Goal: Task Accomplishment & Management: Complete application form

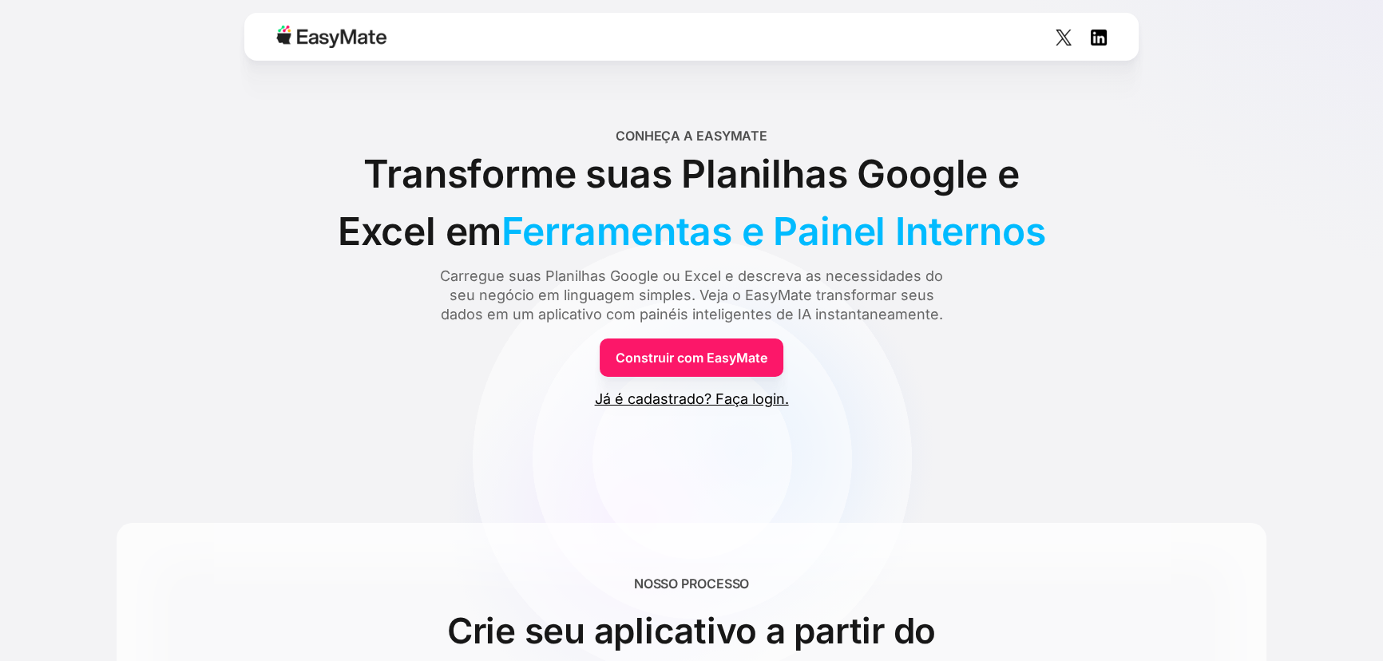
click at [714, 366] on font "Construir com EasyMate" at bounding box center [692, 358] width 152 height 16
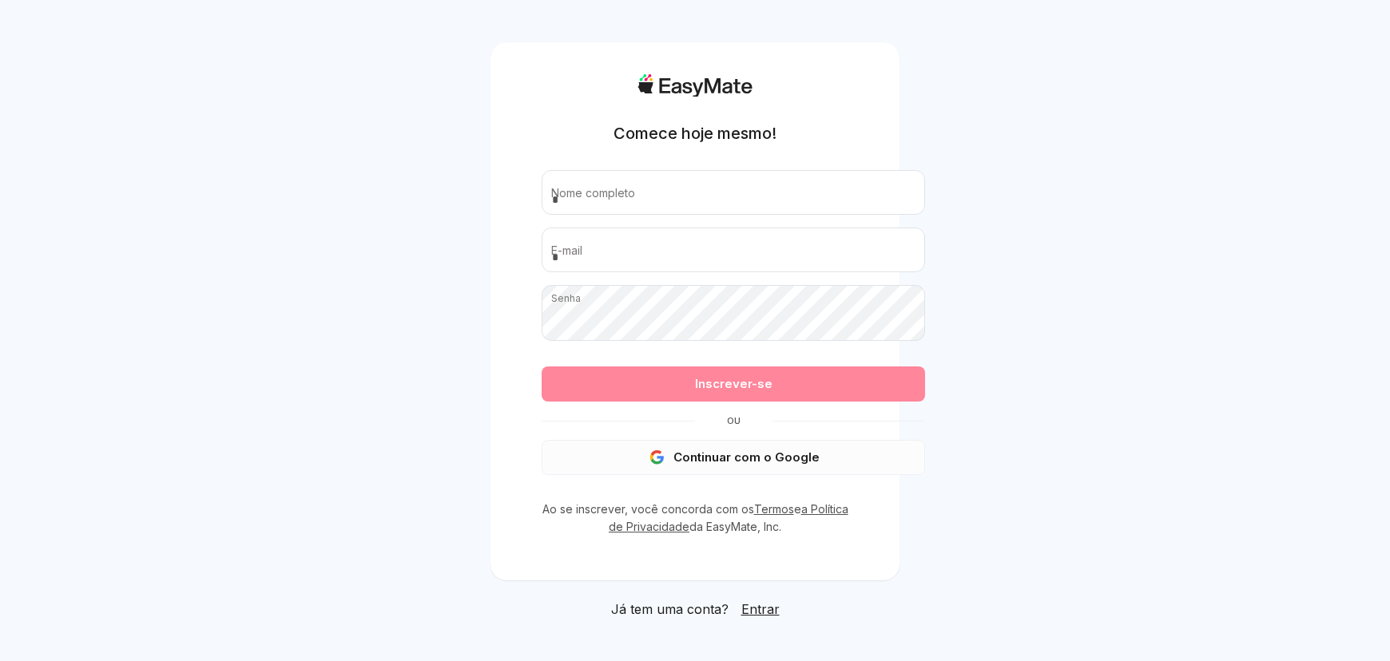
click at [716, 475] on button "Continuar com o Google" at bounding box center [732, 457] width 383 height 35
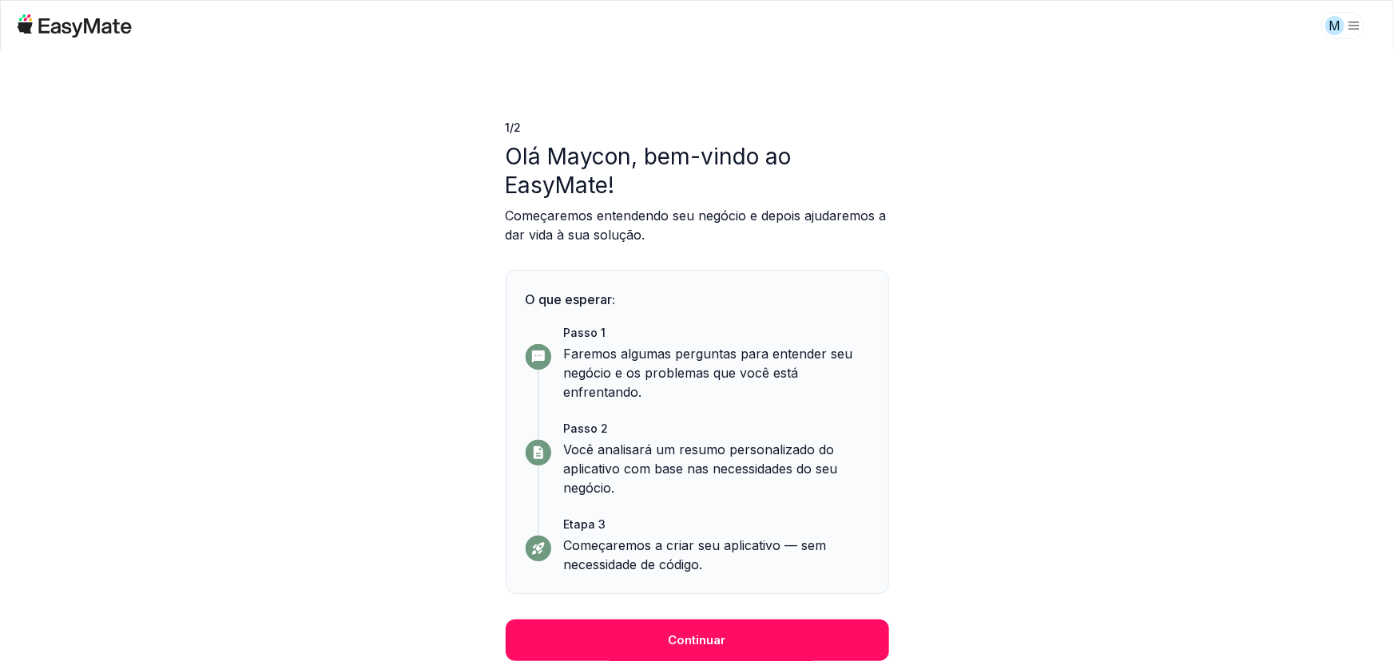
scroll to position [149, 0]
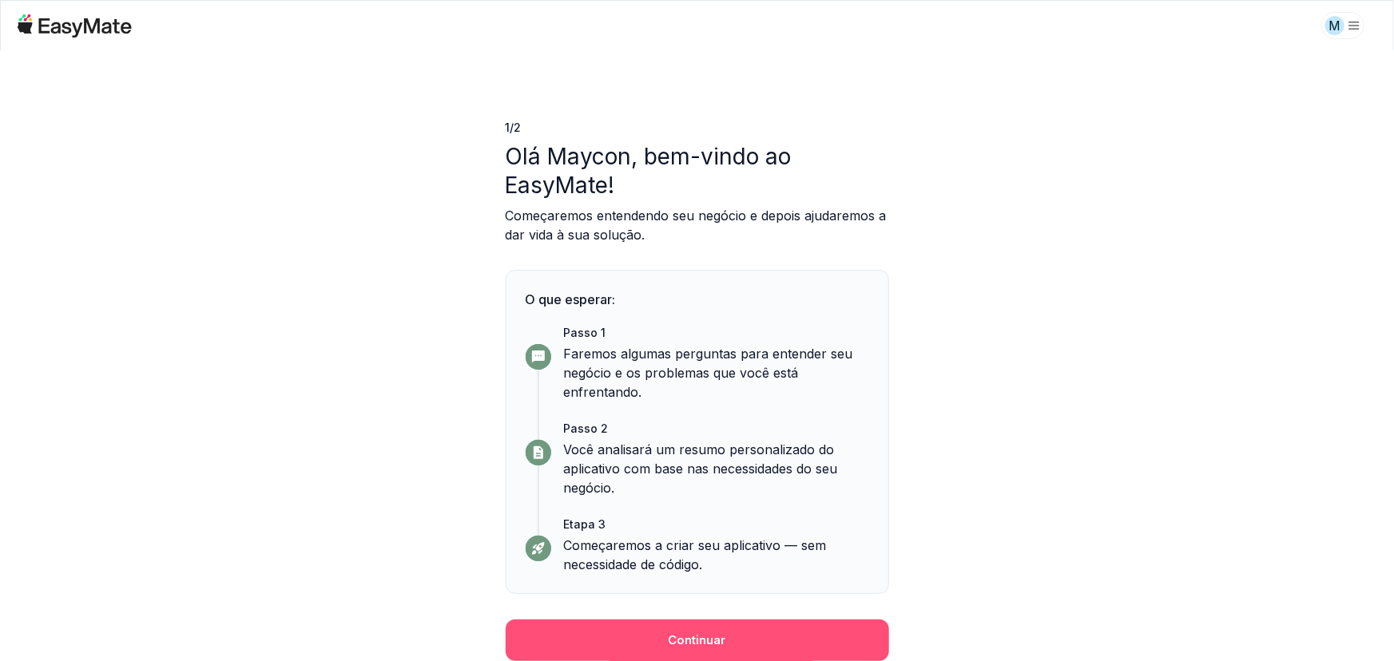
click at [696, 632] on font "Continuar" at bounding box center [696, 639] width 57 height 15
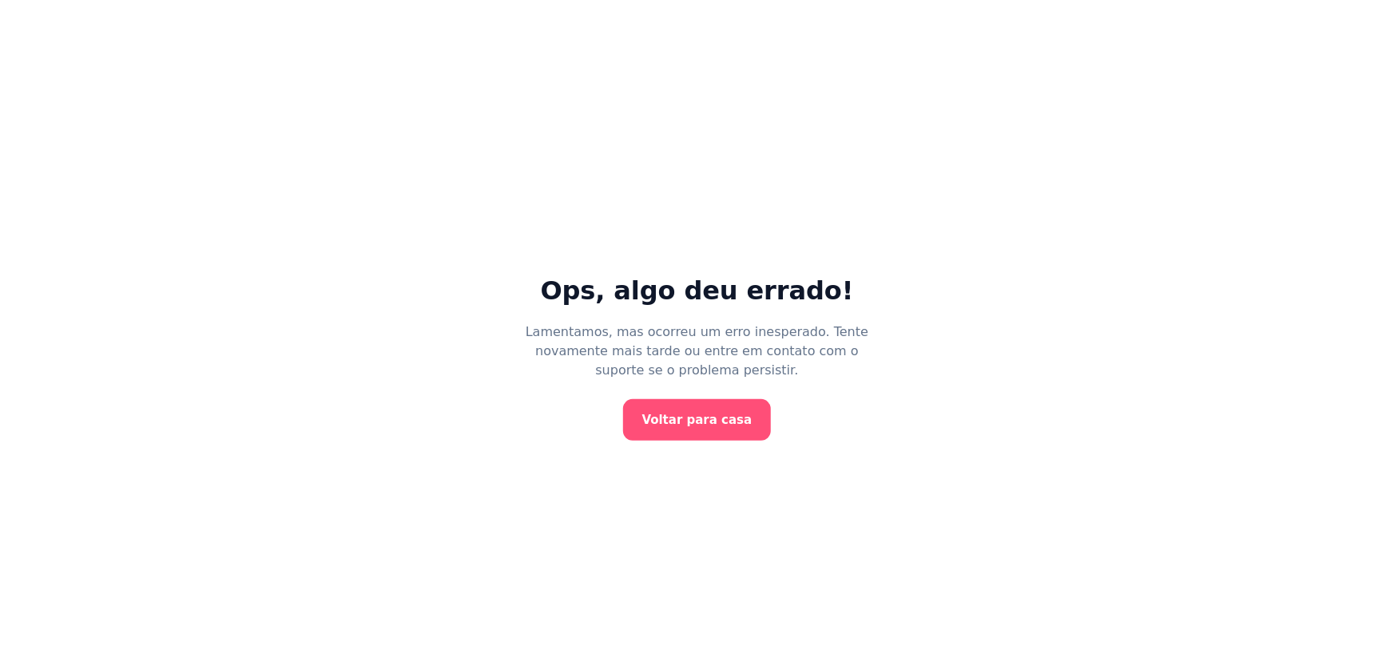
click at [713, 427] on font "Voltar para casa" at bounding box center [697, 420] width 110 height 14
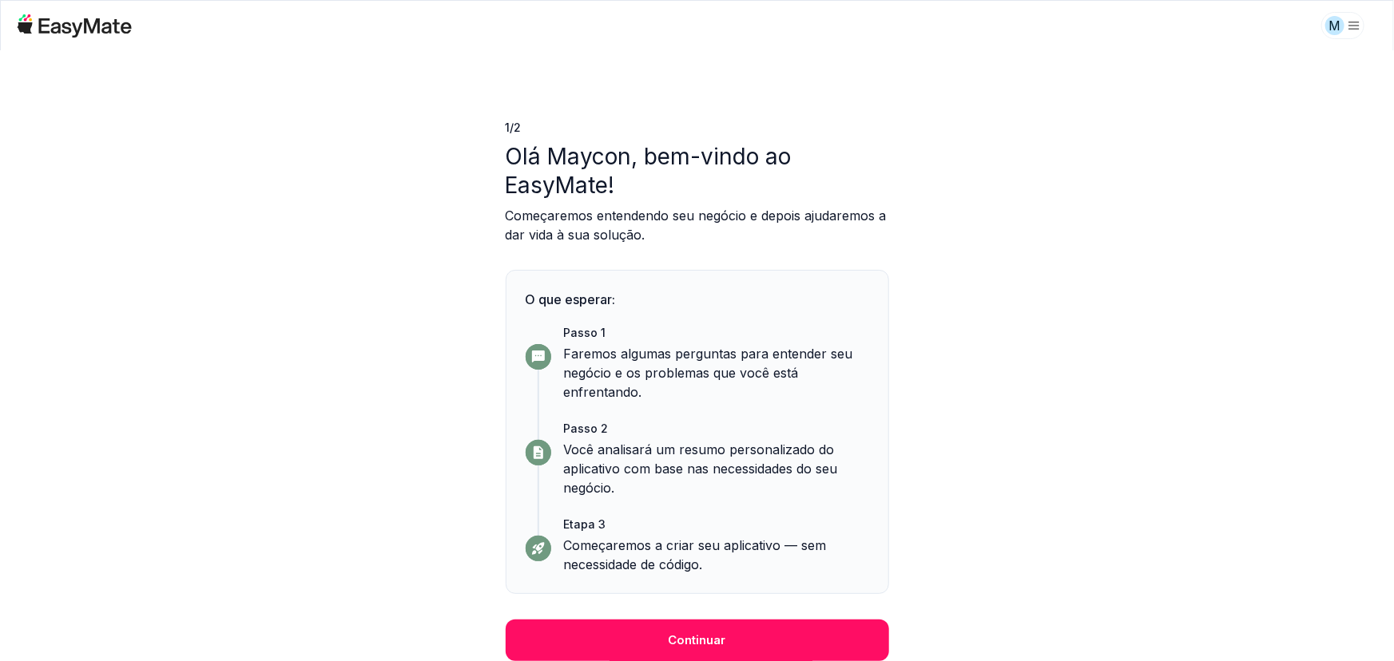
scroll to position [149, 0]
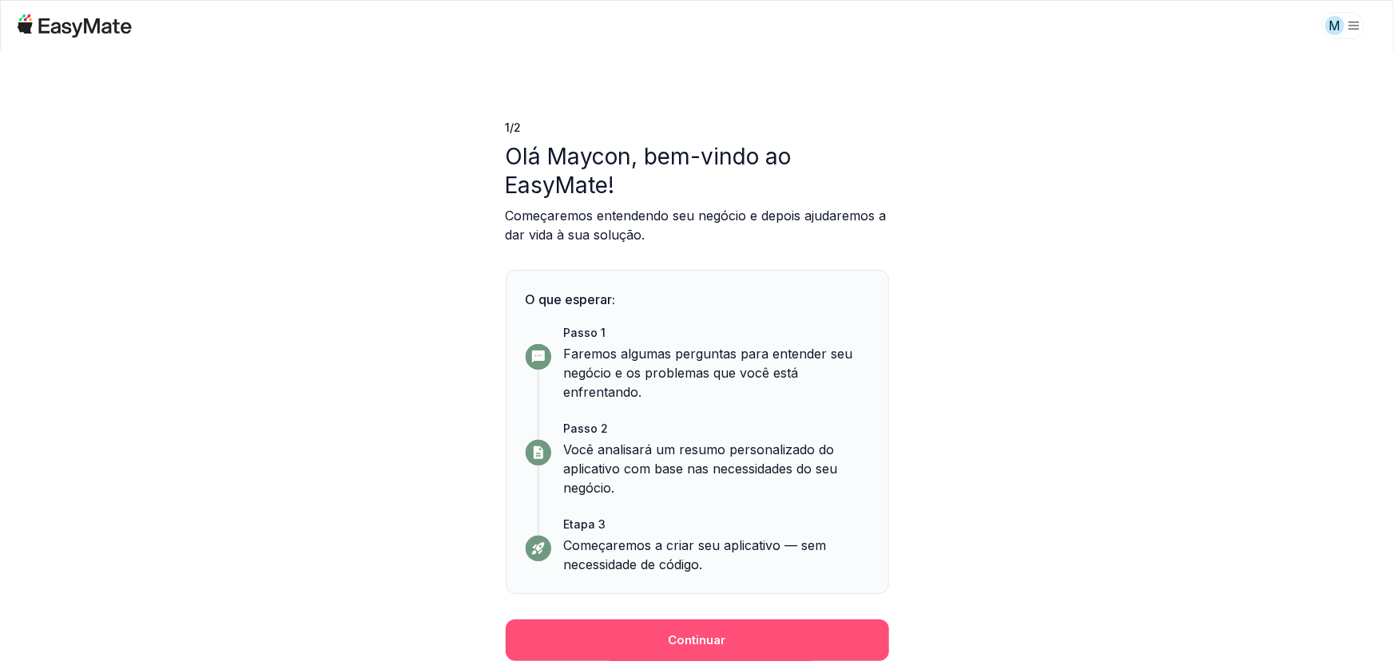
click at [692, 635] on font "Continuar" at bounding box center [696, 639] width 57 height 15
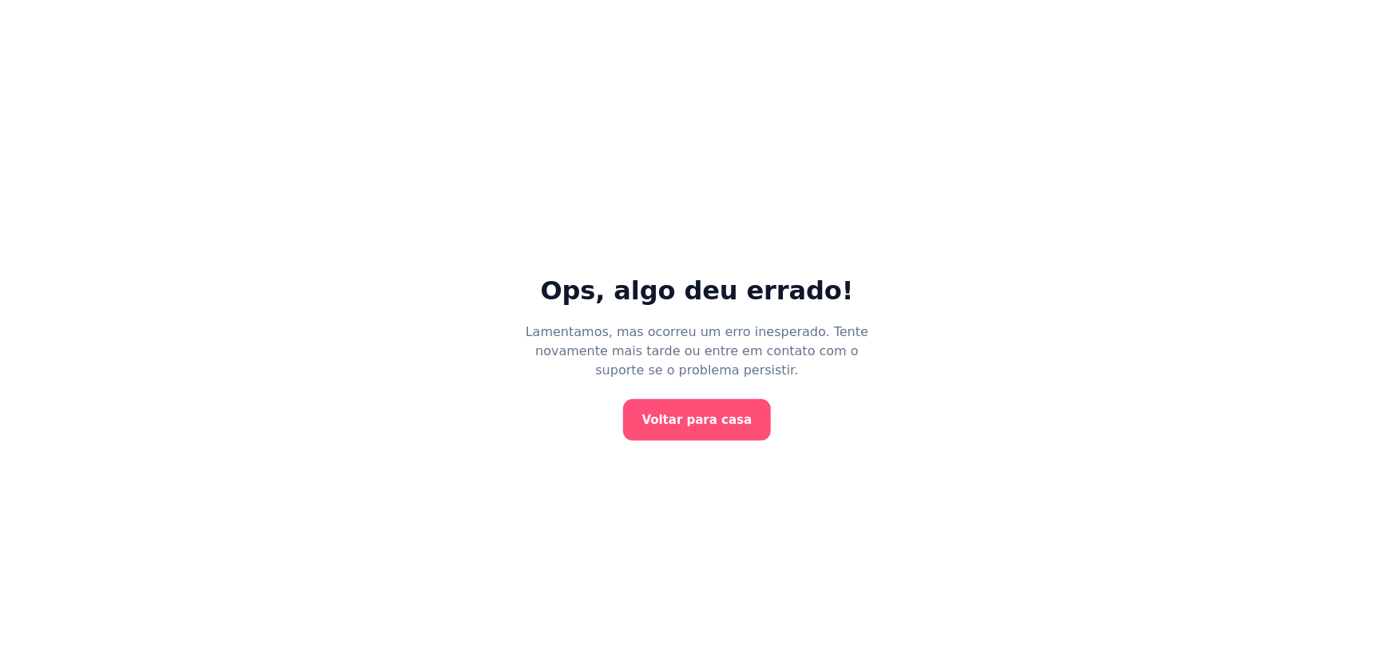
click at [689, 427] on font "Voltar para casa" at bounding box center [697, 420] width 110 height 14
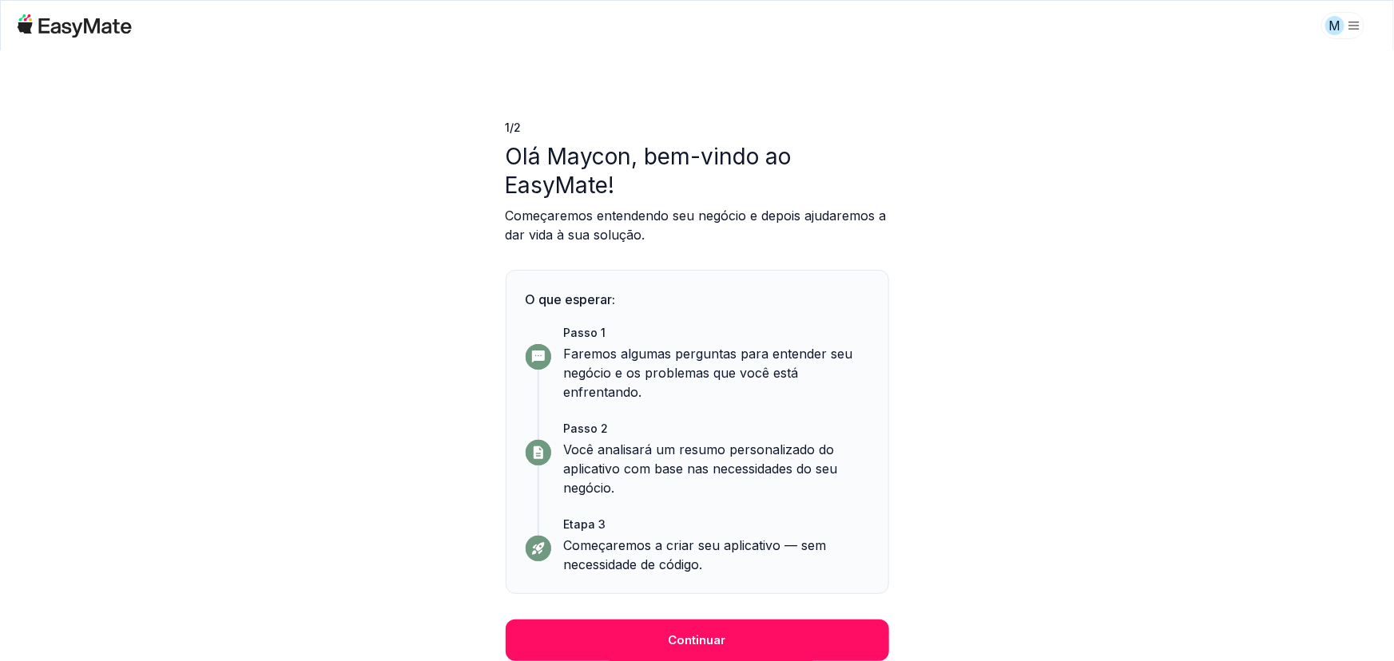
scroll to position [149, 0]
click at [679, 536] on p "Começaremos a criar seu aplicativo — sem necessidade de código." at bounding box center [716, 555] width 305 height 38
click at [645, 442] on font "Você analisará um resumo personalizado do aplicativo com base nas necessidades …" at bounding box center [701, 469] width 274 height 54
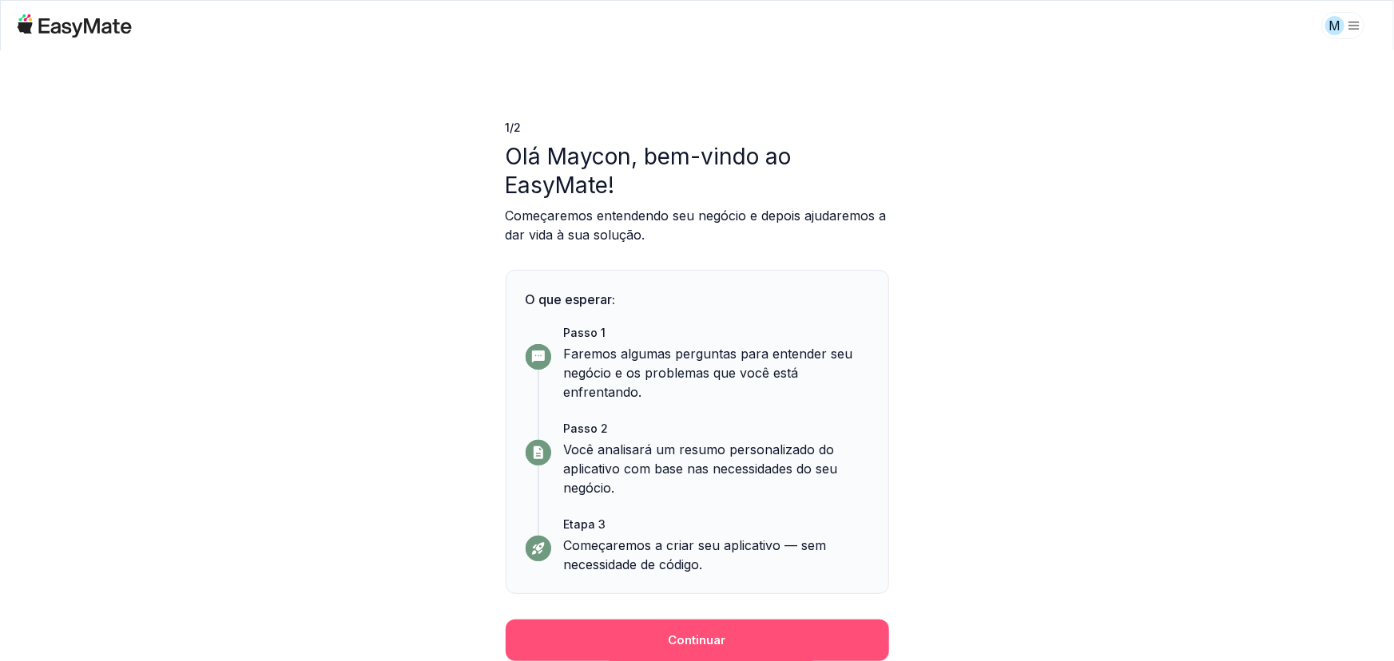
click at [712, 636] on font "Continuar" at bounding box center [696, 639] width 57 height 15
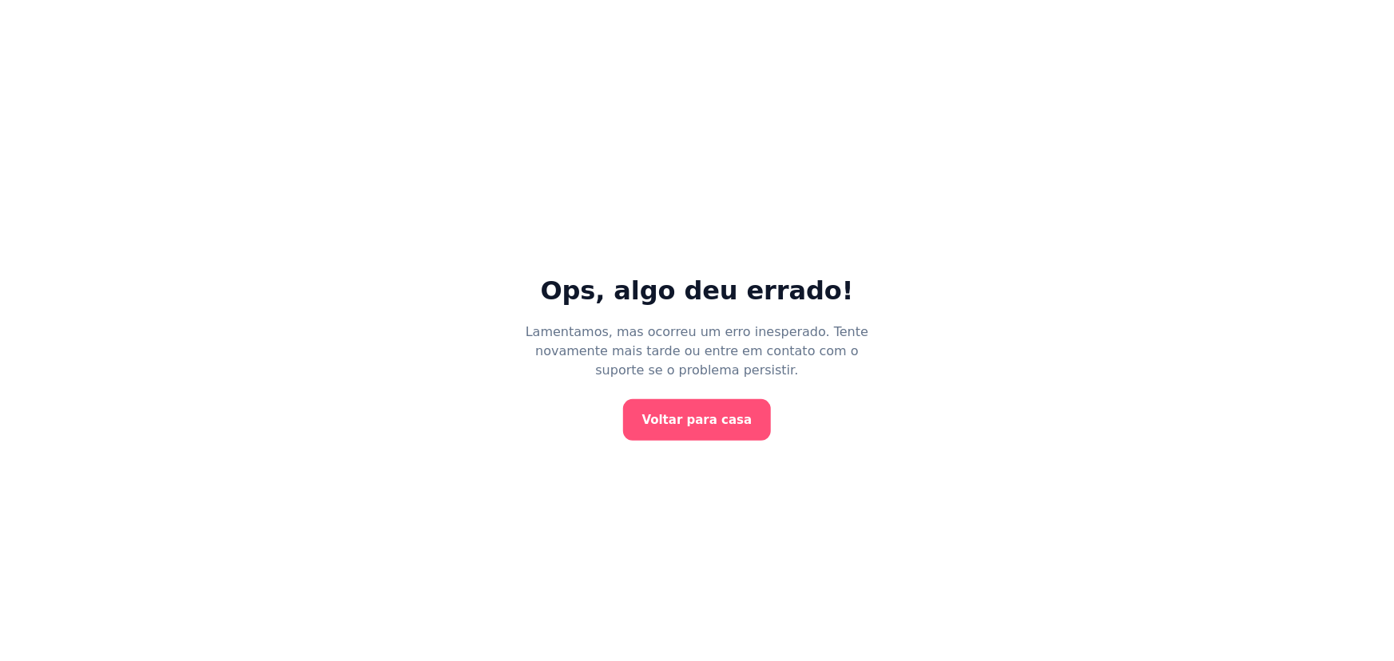
click at [702, 426] on link "Voltar para casa" at bounding box center [697, 420] width 149 height 42
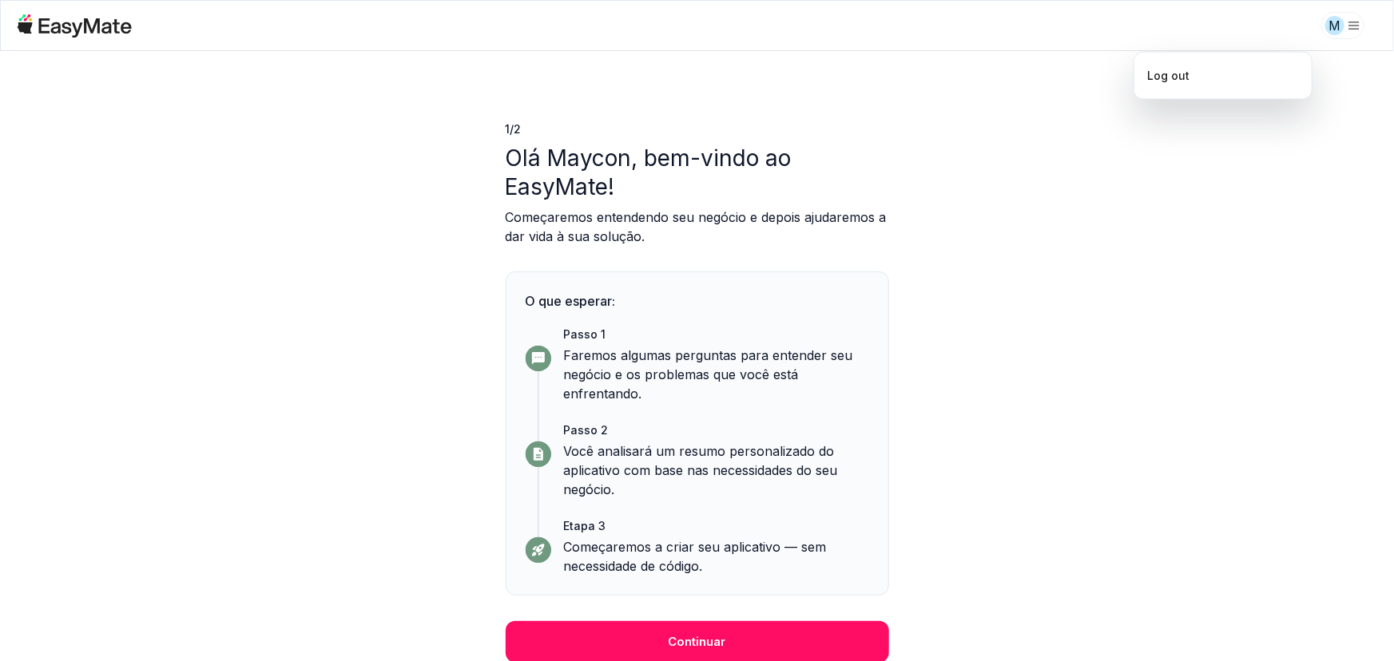
click at [1313, 26] on html "M 1/2 ​ ​ Olá Maycon, bem-vindo ao EasyMate! Começaremos entendendo seu negócio…" at bounding box center [697, 330] width 1394 height 661
click at [1339, 31] on html "M 1/2 ​ ​ Olá Maycon, bem-vindo ao EasyMate! Começaremos entendendo seu negócio…" at bounding box center [697, 330] width 1394 height 661
click at [385, 175] on div "1/2 ​ ​ Olá Maycon, bem-vindo ao EasyMate! Começaremos entendendo seu negócio e…" at bounding box center [697, 356] width 1394 height 610
click at [598, 402] on font "Faremos algumas perguntas para entender seu negócio e os problemas que você est…" at bounding box center [708, 374] width 289 height 54
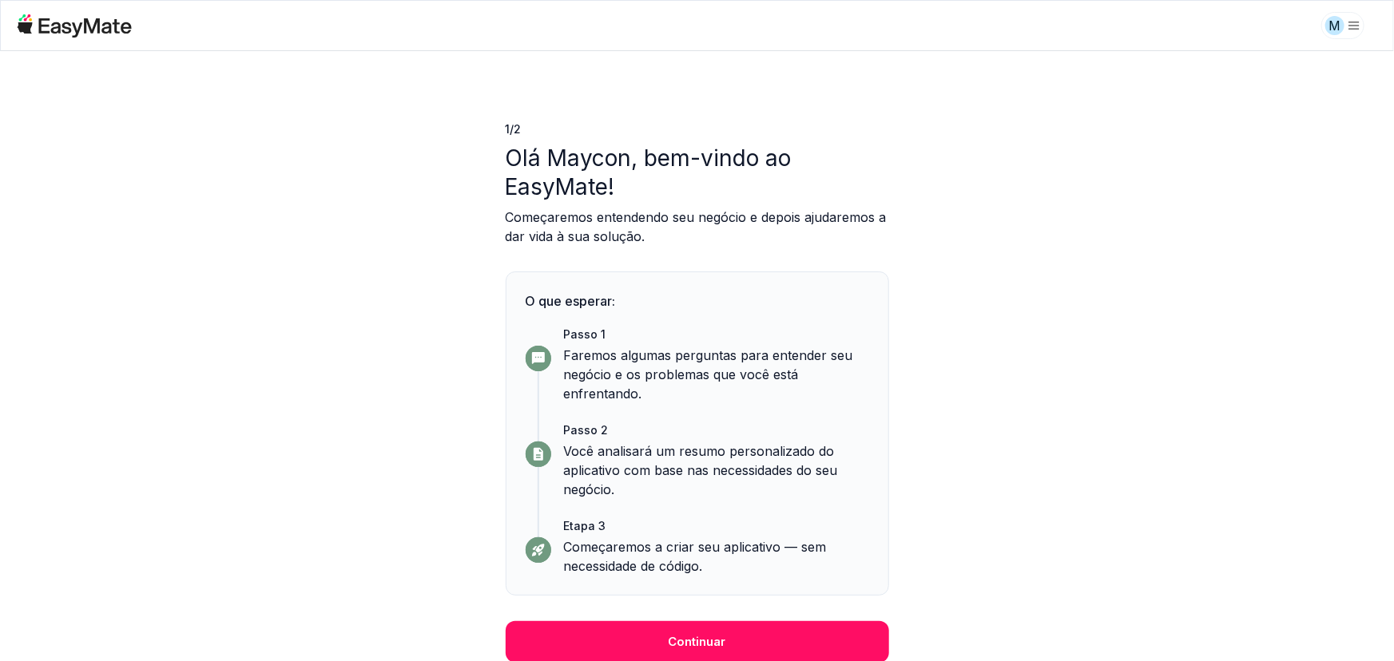
click at [550, 371] on rect at bounding box center [538, 359] width 26 height 26
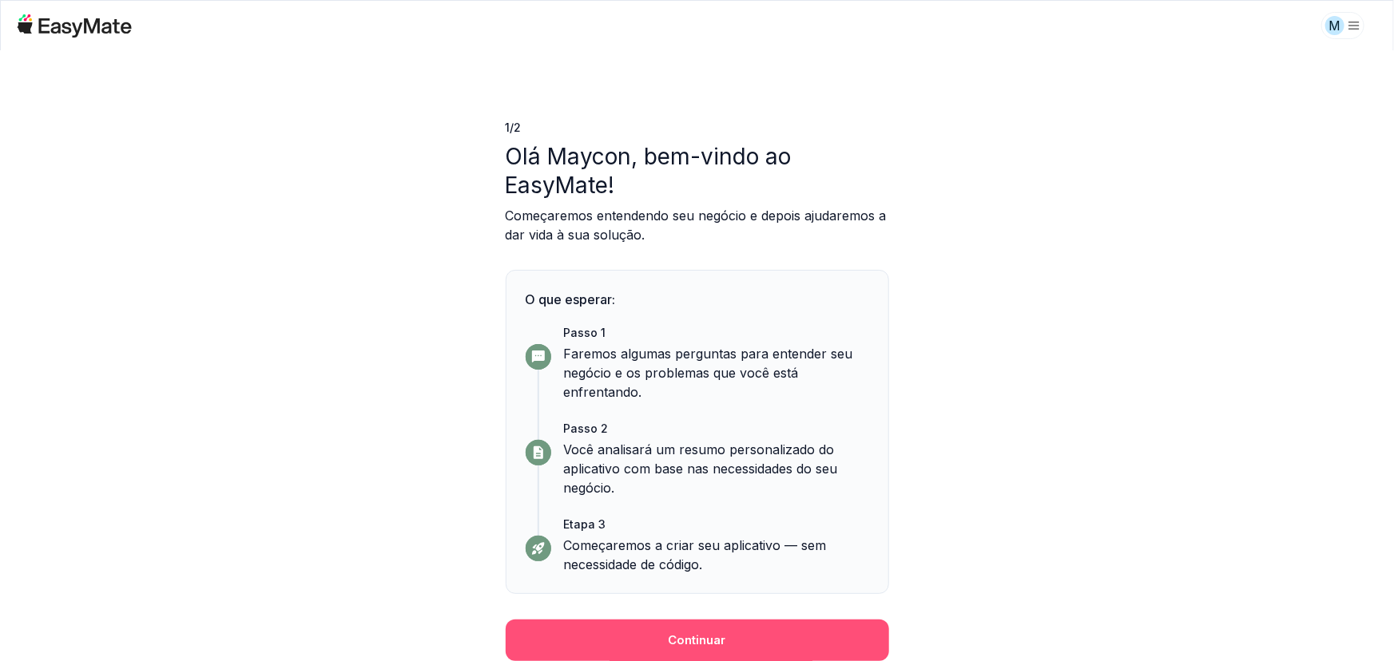
click at [637, 644] on button "Continuar" at bounding box center [697, 641] width 383 height 42
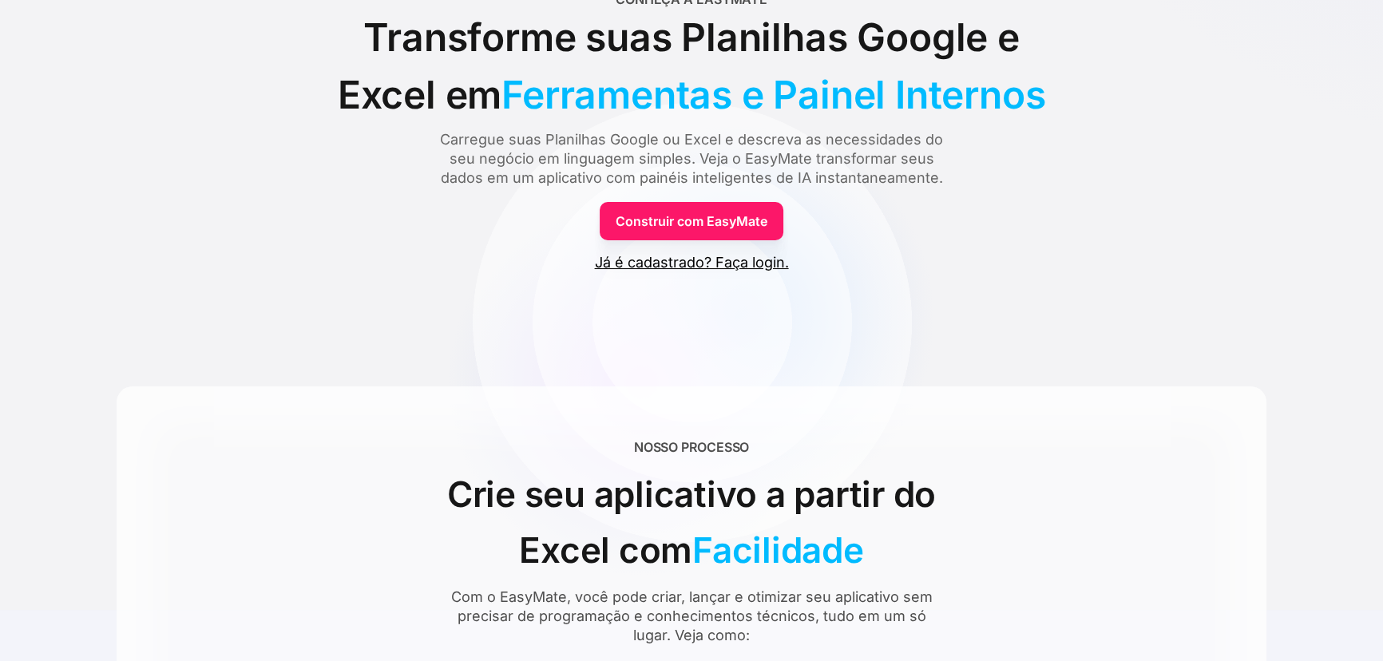
scroll to position [145, 0]
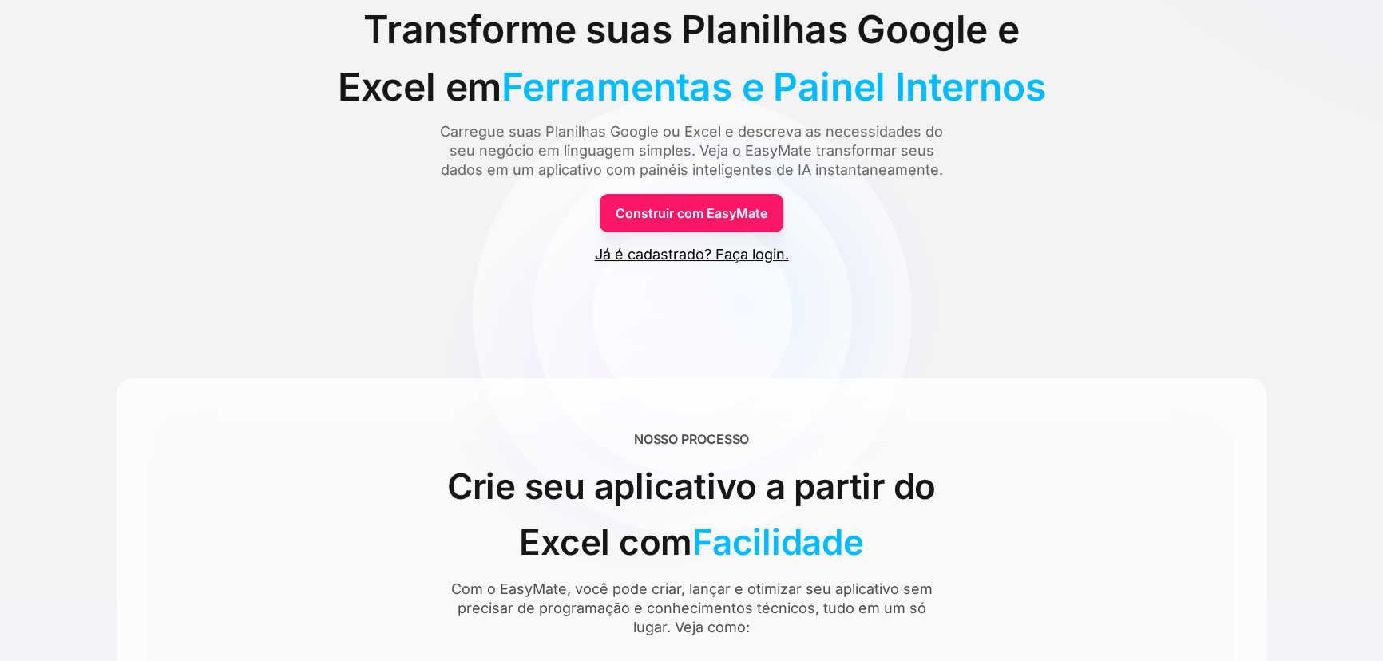
click at [664, 263] on font "Já é cadastrado? Faça login." at bounding box center [692, 254] width 194 height 17
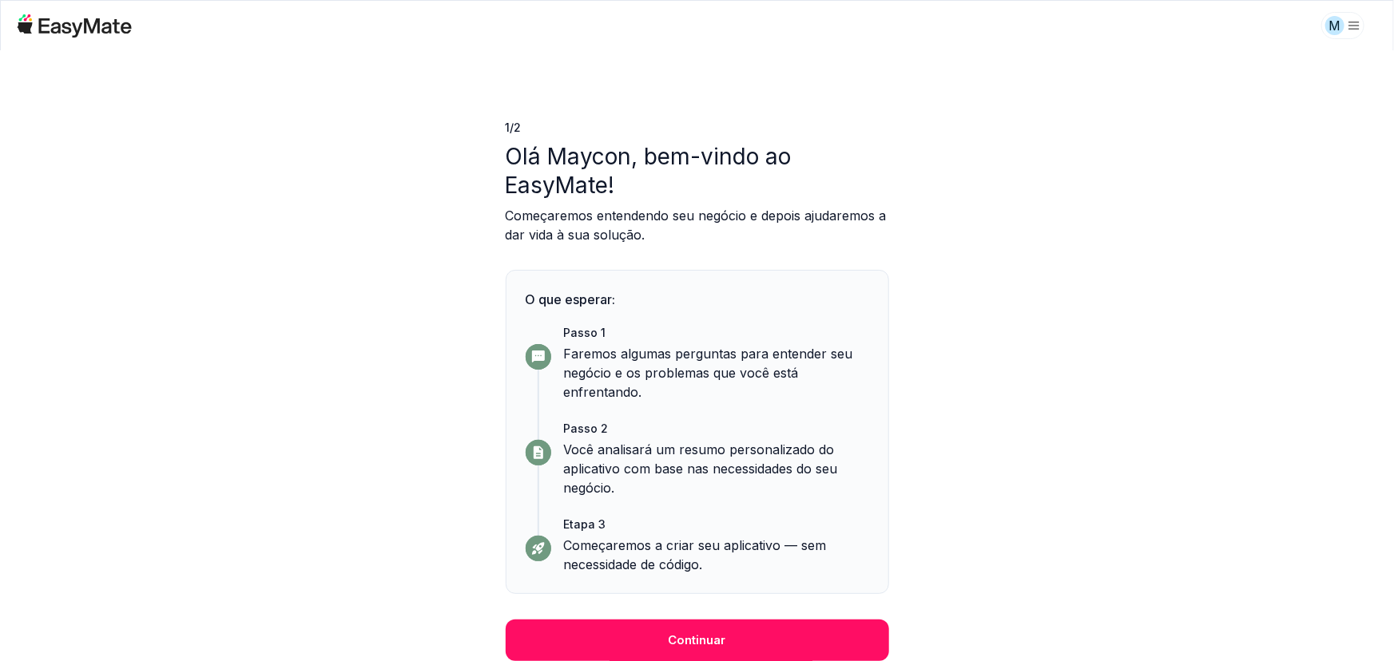
scroll to position [149, 0]
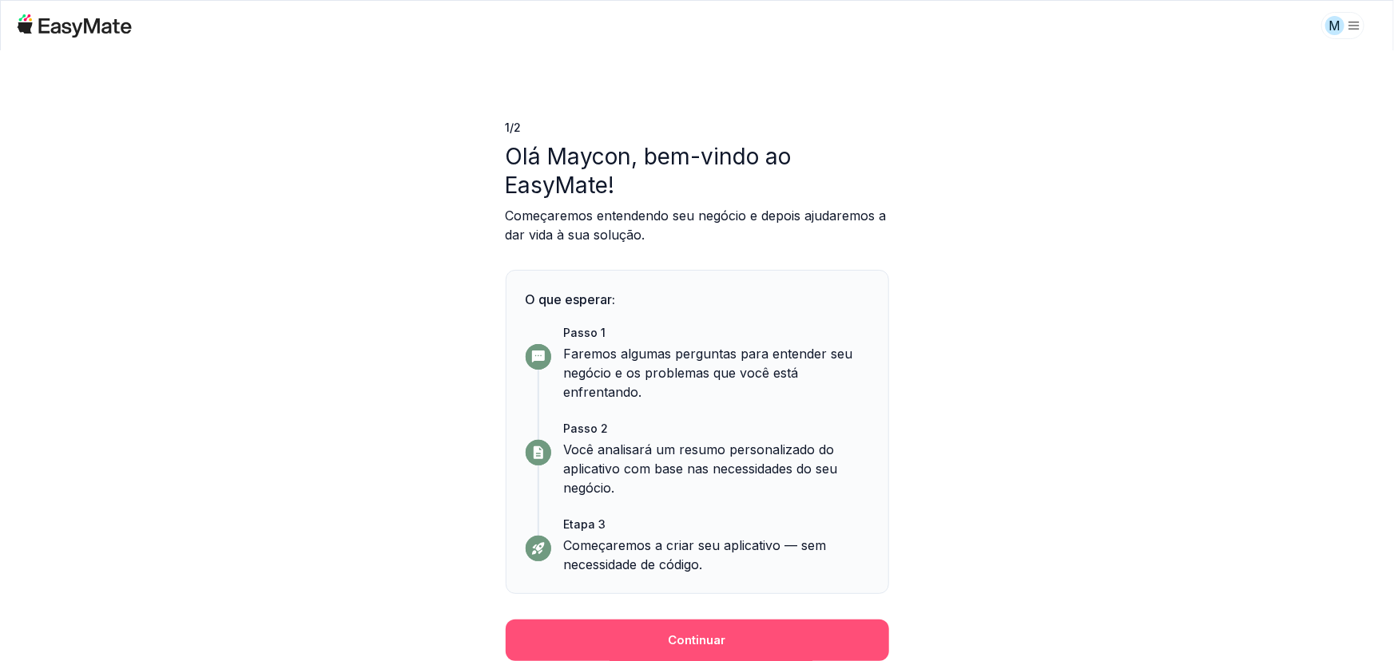
click at [799, 652] on button "Continuar" at bounding box center [697, 641] width 383 height 42
